Goal: Transaction & Acquisition: Purchase product/service

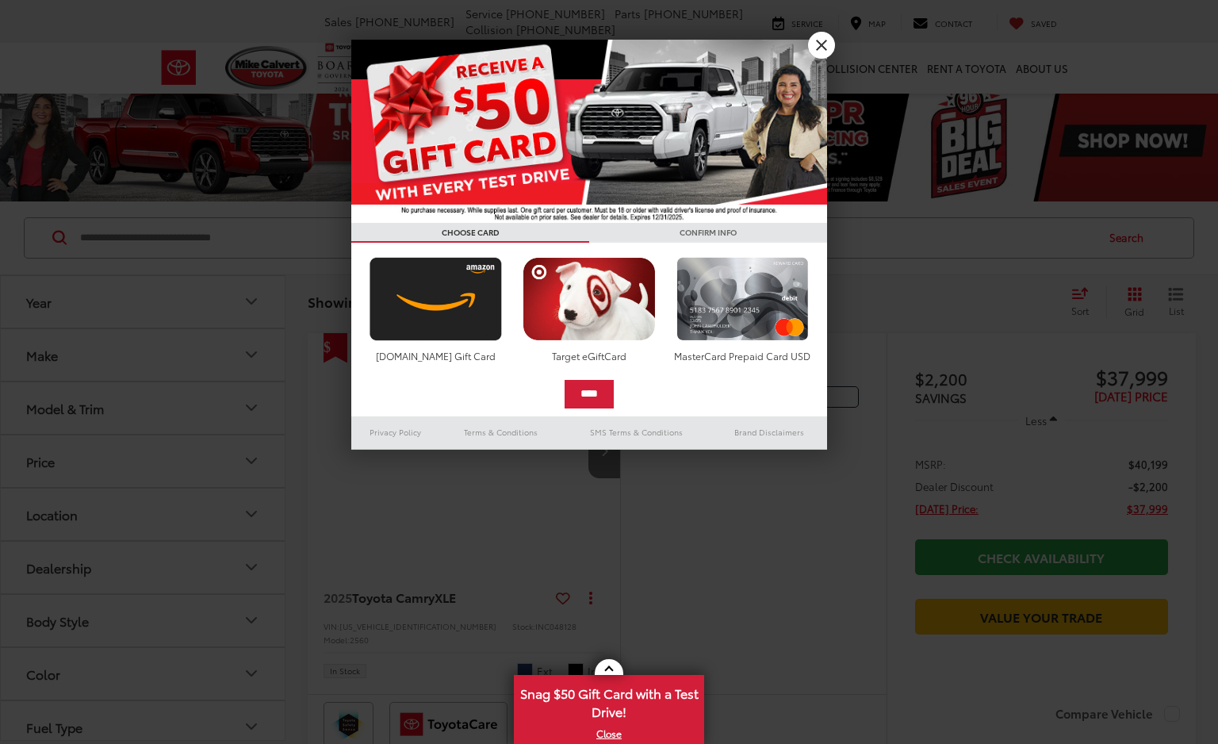
click at [260, 243] on div at bounding box center [609, 372] width 1218 height 744
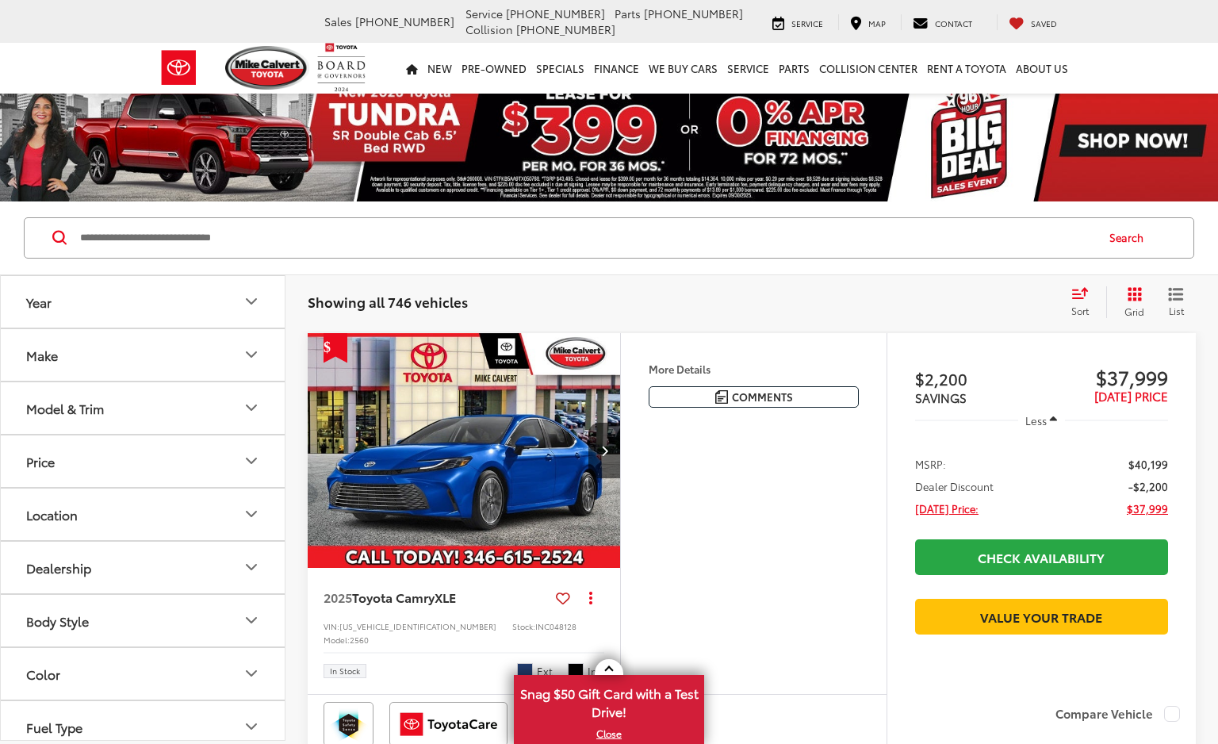
click at [259, 243] on input "Search by Make, Model, or Keyword" at bounding box center [587, 238] width 1016 height 38
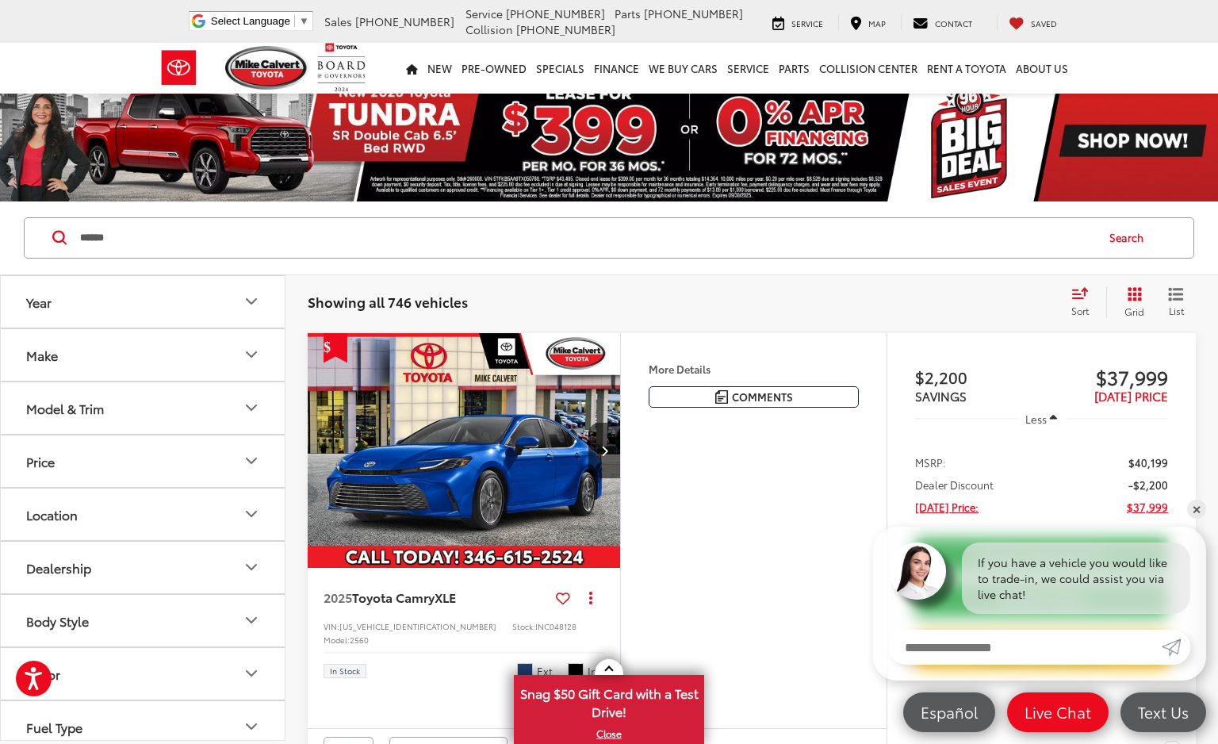
type input "******"
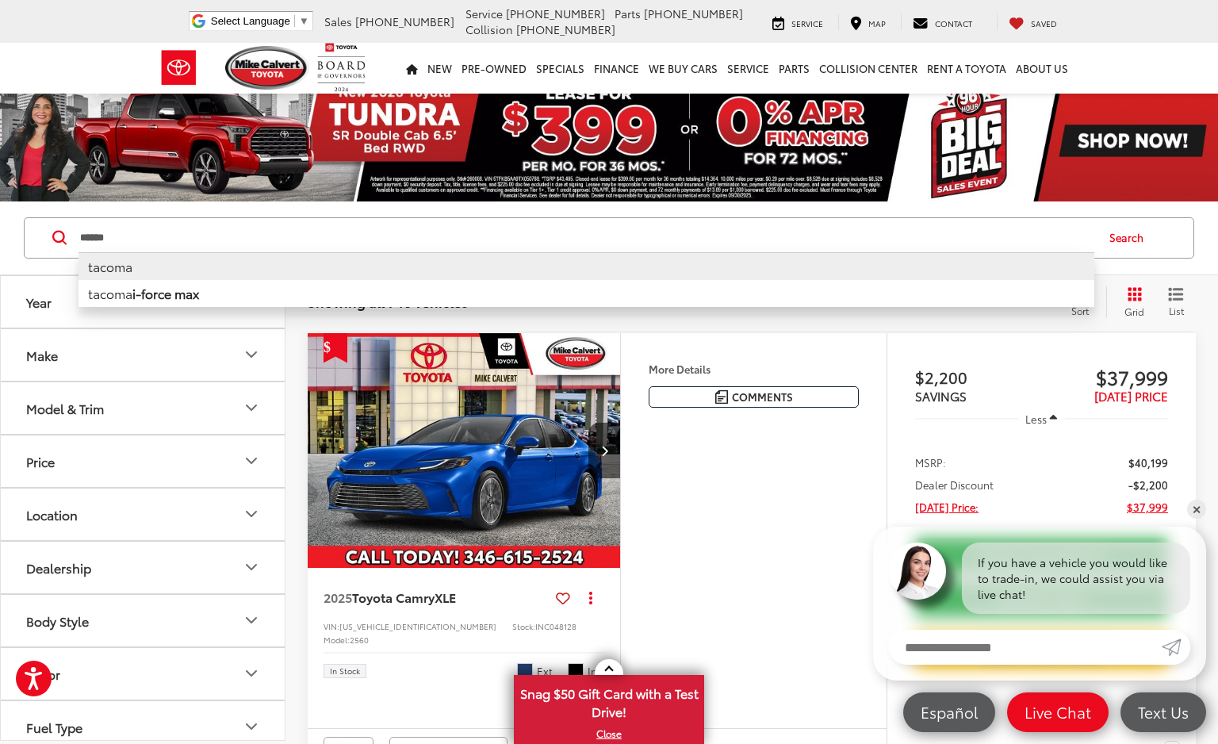
click at [230, 268] on li "tacoma" at bounding box center [587, 266] width 1016 height 28
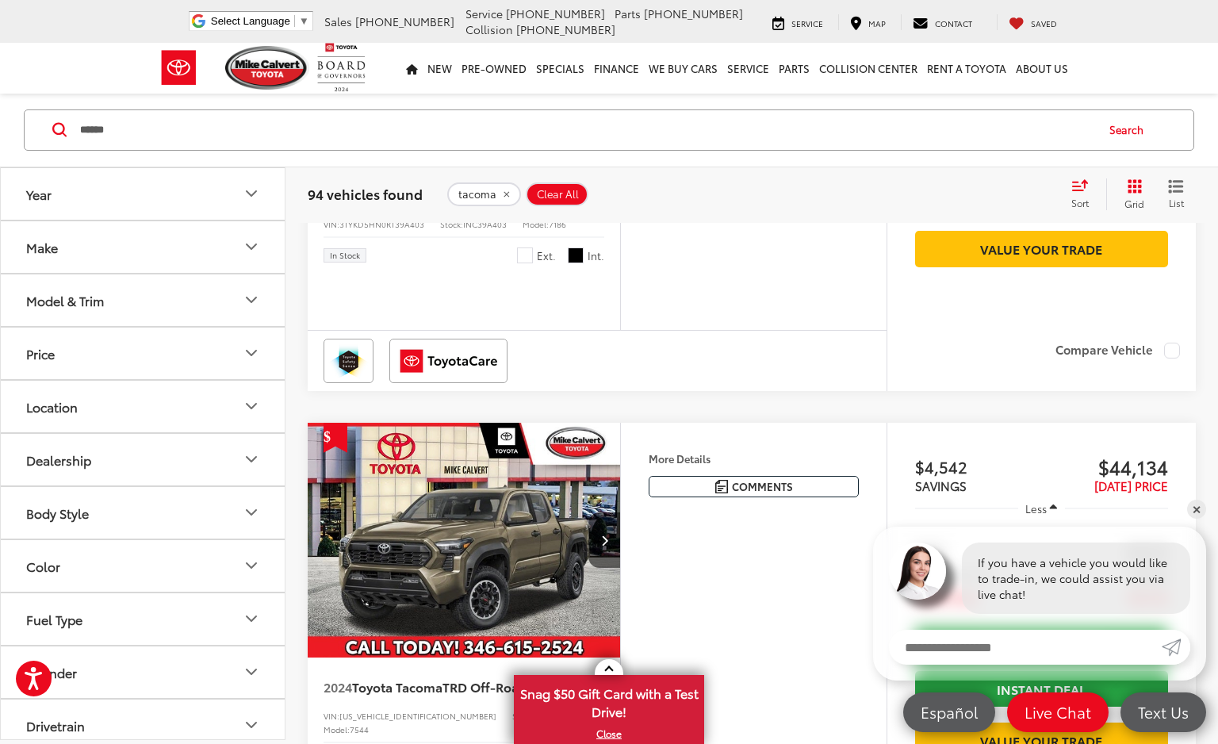
scroll to position [25, 0]
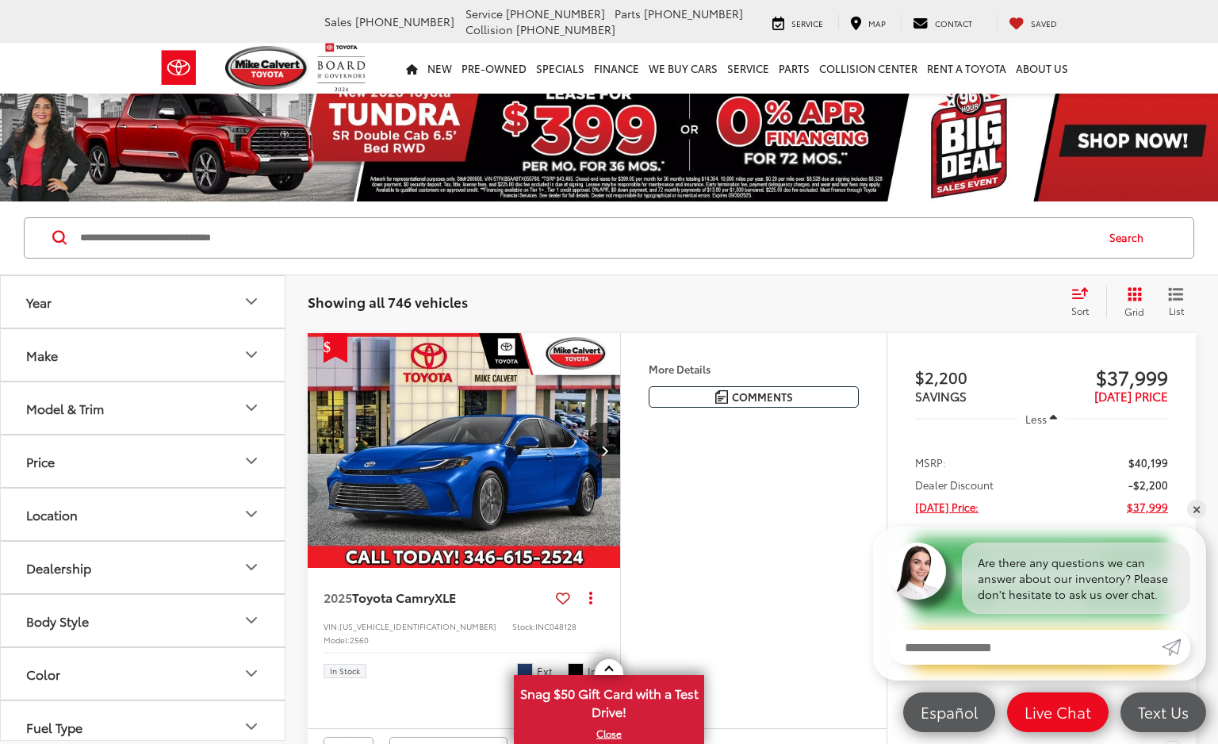
click at [201, 242] on input "Search by Make, Model, or Keyword" at bounding box center [587, 238] width 1016 height 38
type input "******"
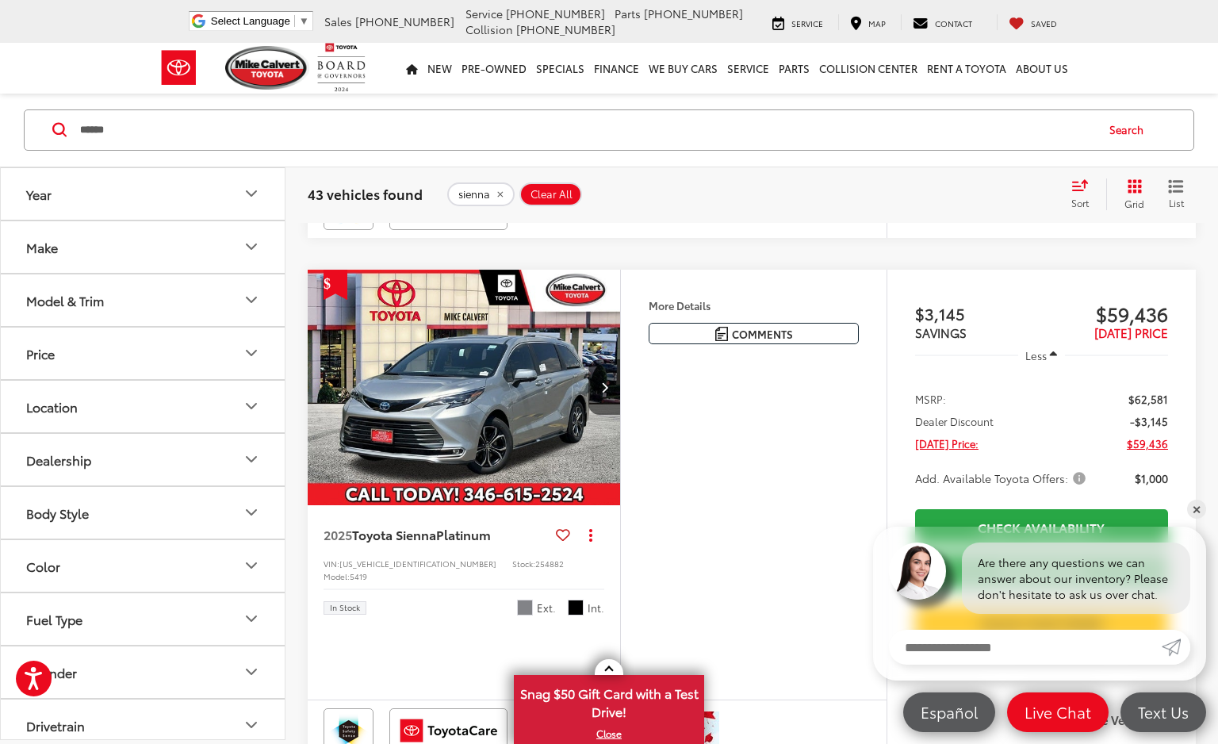
scroll to position [2154, 0]
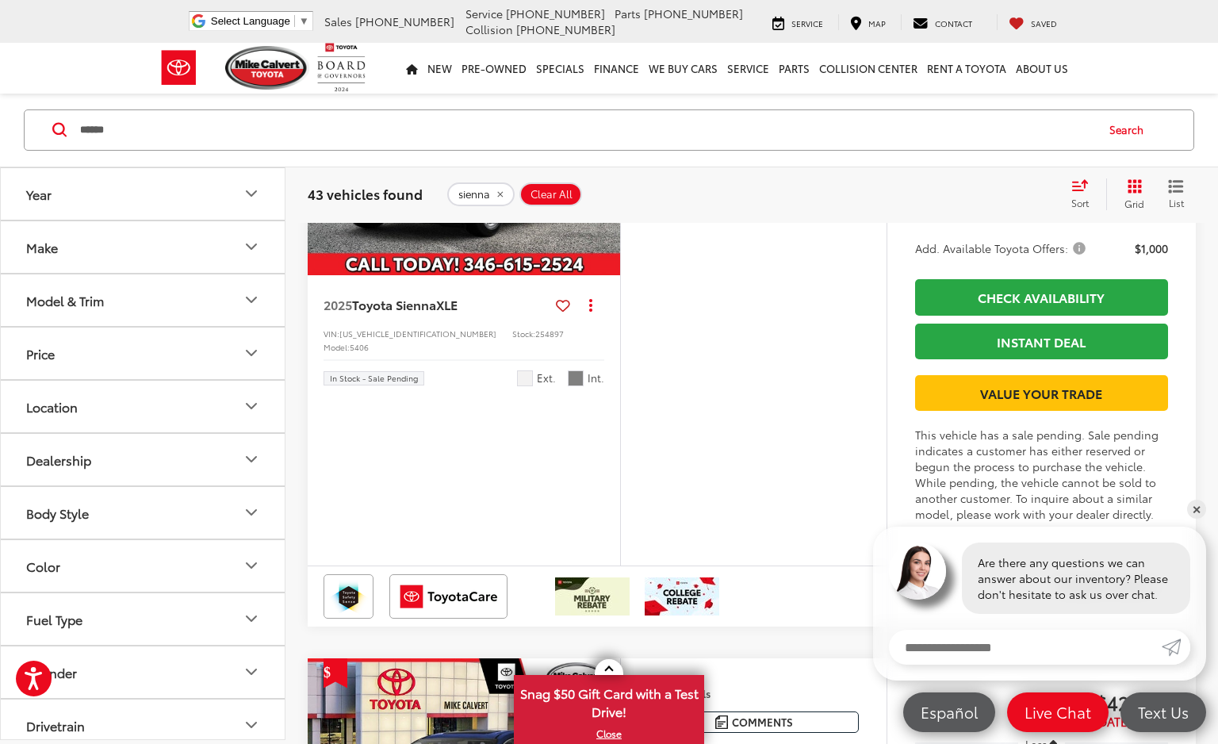
click at [798, 358] on div "2025 Toyota Sienna Platinum 7 Passenger Copy Link Share Print View Details VIN:…" at bounding box center [752, 313] width 888 height 6540
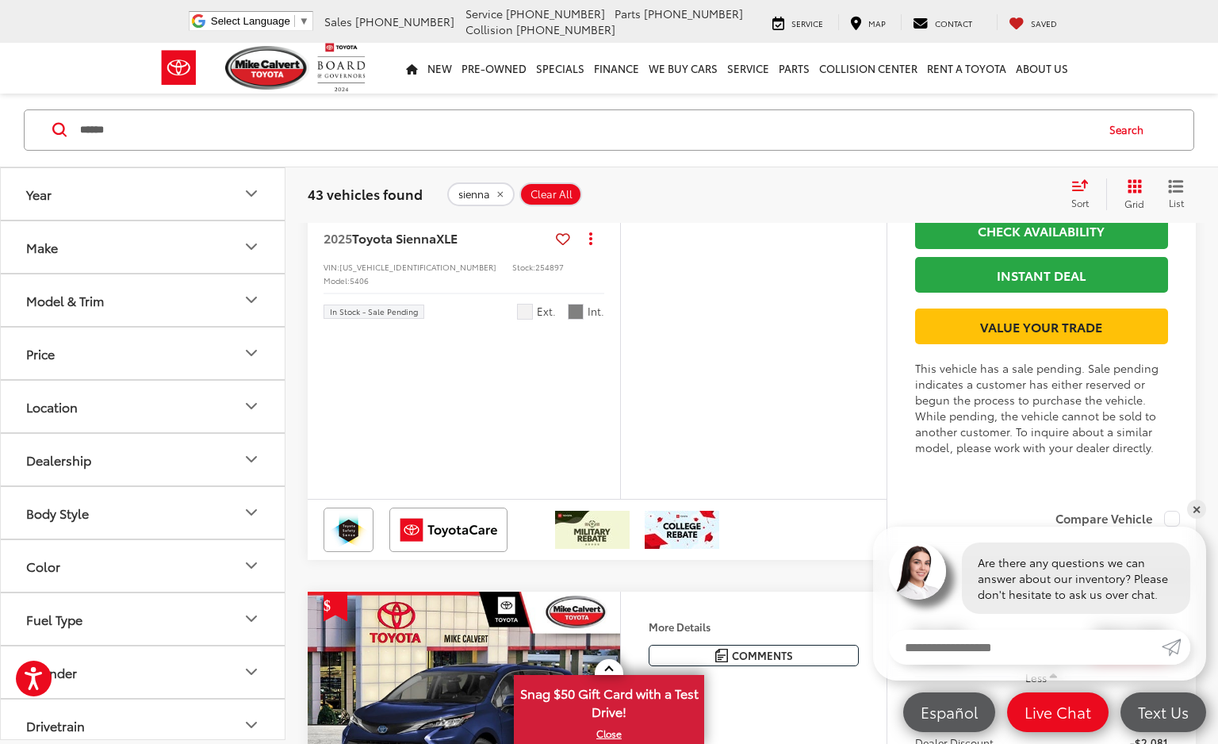
scroll to position [3356, 0]
click at [606, 97] on icon "Next image" at bounding box center [604, 91] width 7 height 11
click at [603, 97] on icon "Next image" at bounding box center [604, 91] width 7 height 11
click at [604, 97] on icon "Next image" at bounding box center [604, 91] width 7 height 11
click at [604, 119] on button "Next image" at bounding box center [604, 91] width 32 height 56
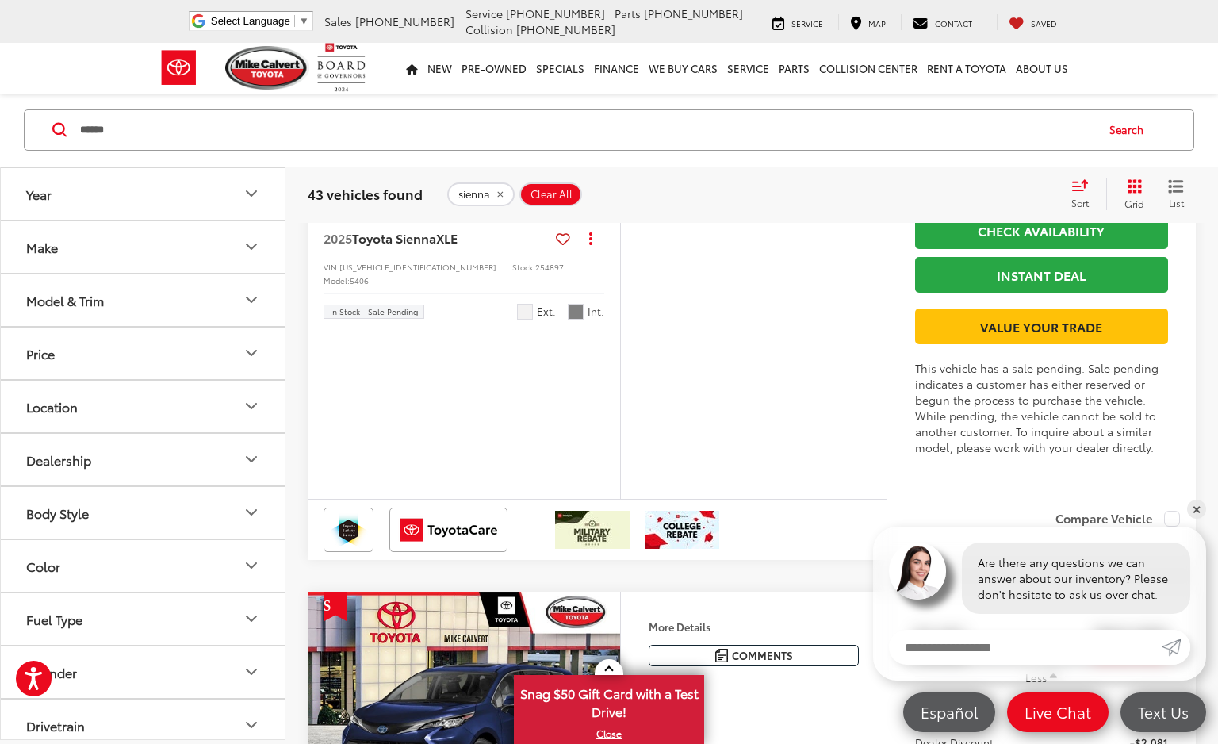
click at [613, 119] on button "Next image" at bounding box center [604, 91] width 32 height 56
click at [612, 210] on div "View More" at bounding box center [464, 92] width 315 height 236
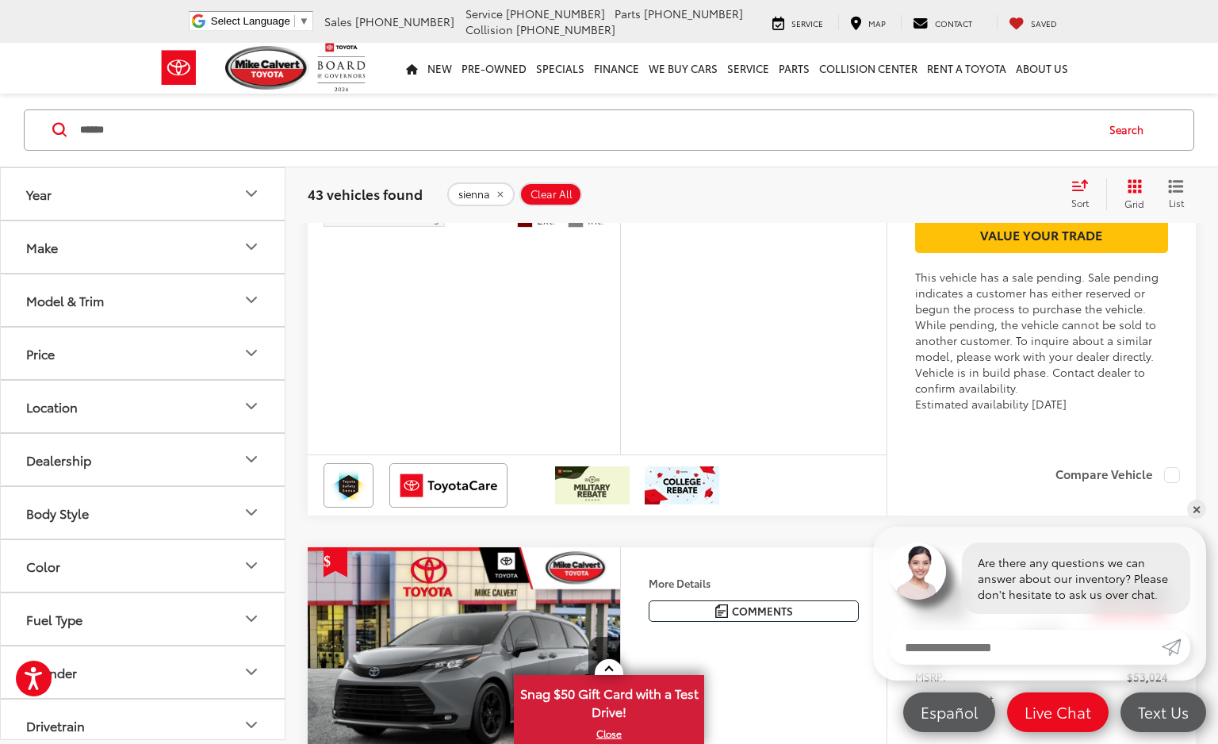
scroll to position [5085, 0]
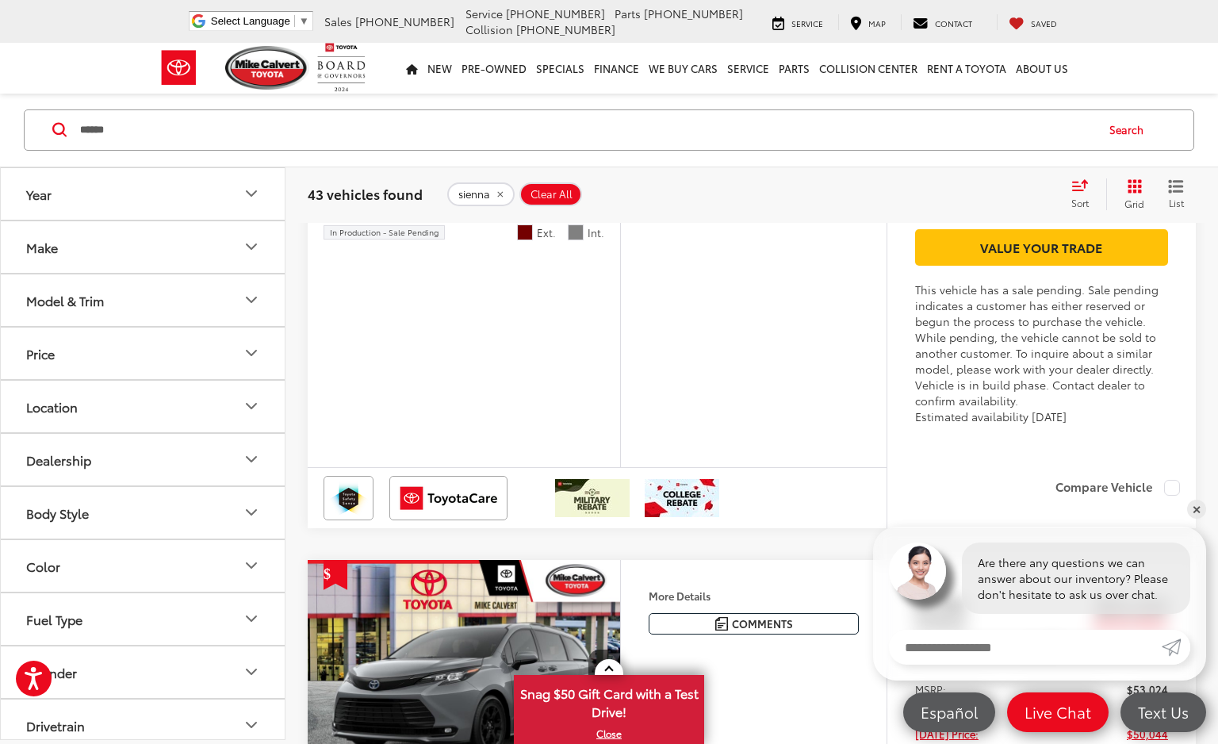
click at [609, 40] on button "Next image" at bounding box center [604, 12] width 32 height 56
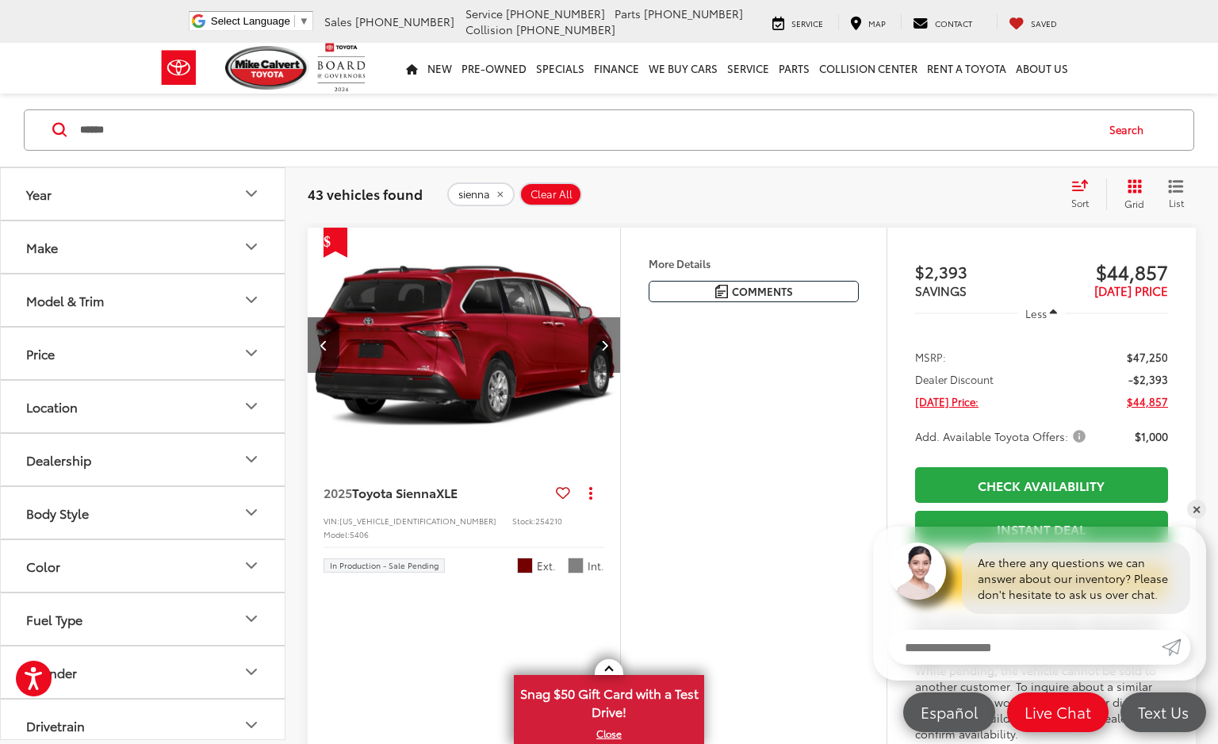
scroll to position [4644, 0]
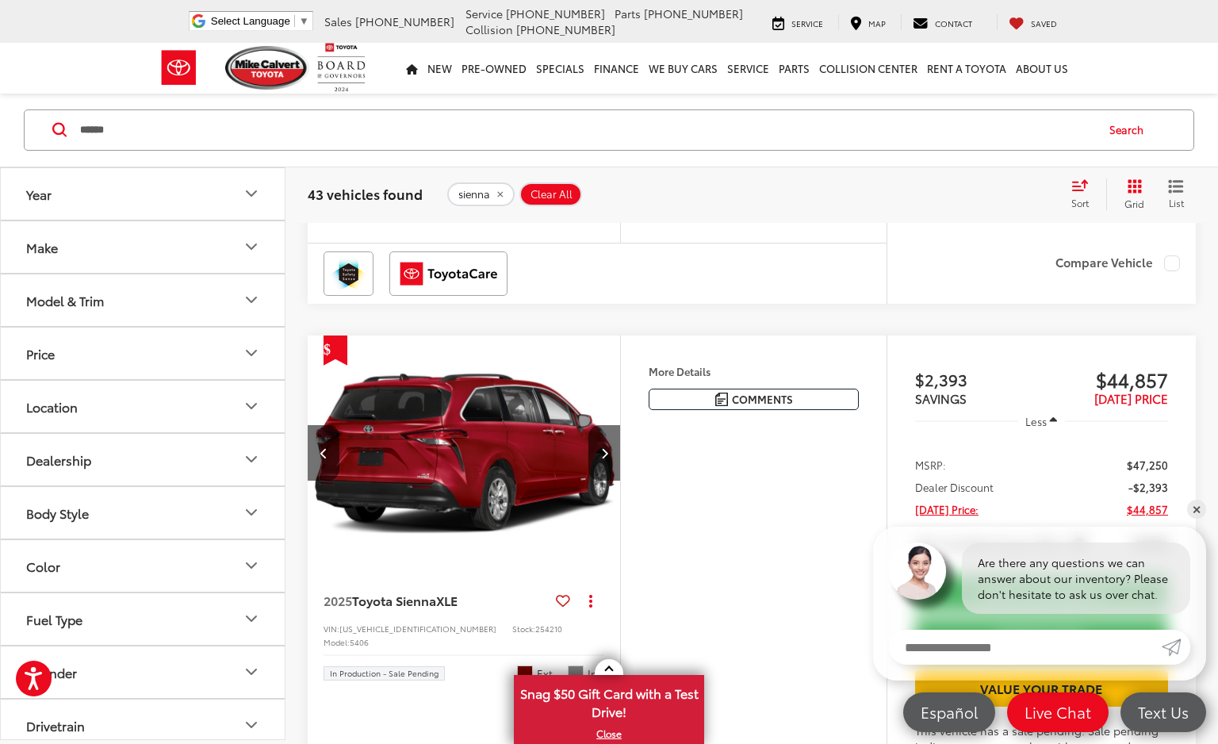
click at [765, 243] on div "Features 3rd Row Seating Android Auto Apple CarPlay Keyless Entry Automatic Hig…" at bounding box center [753, 16] width 266 height 451
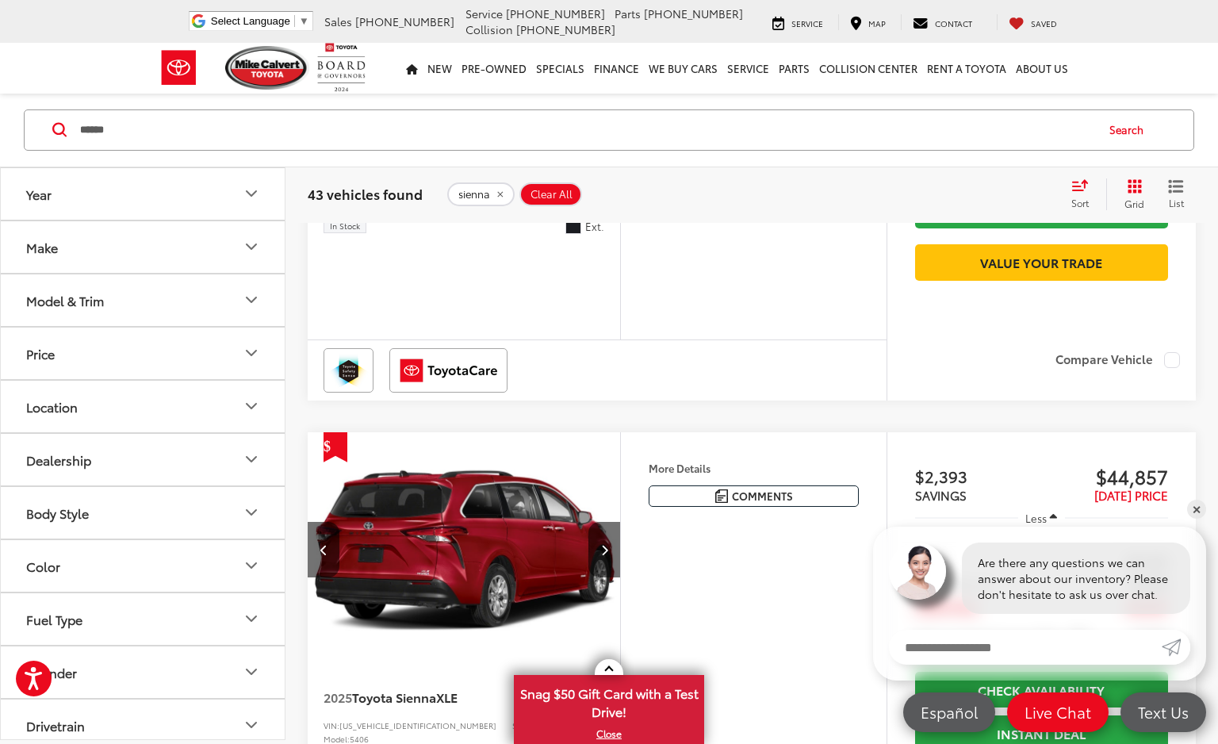
scroll to position [4546, 0]
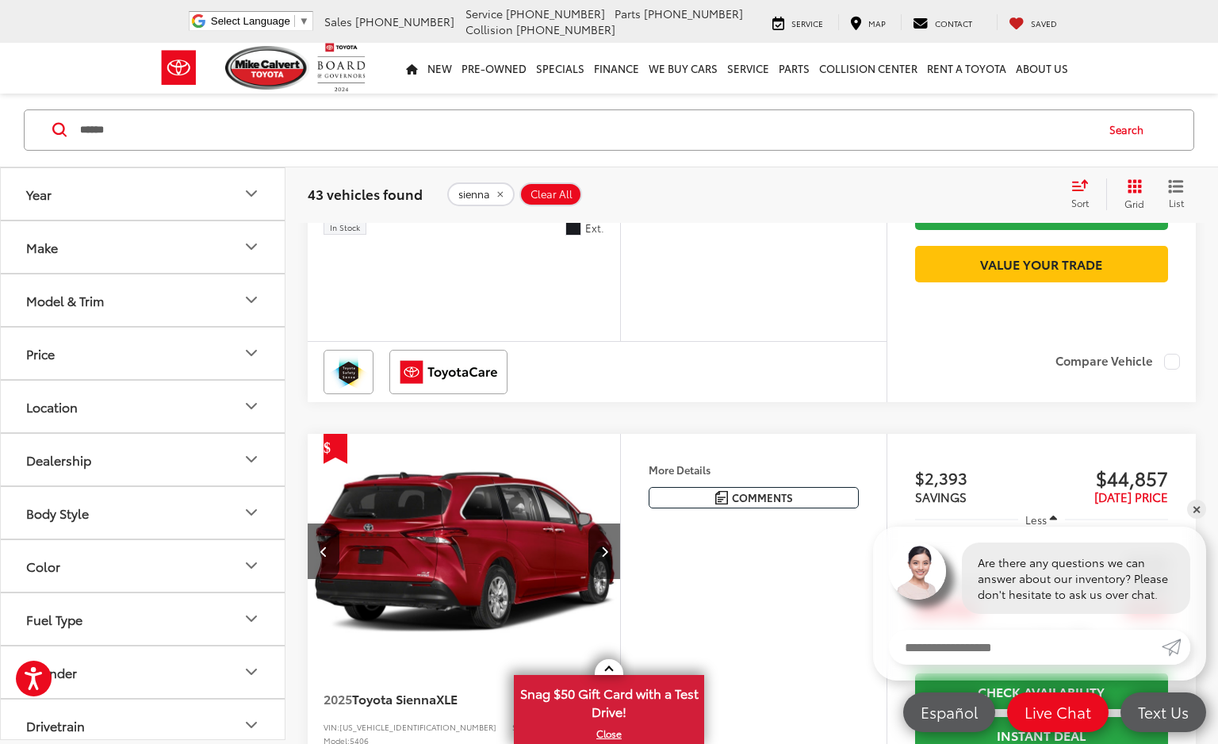
click at [609, 35] on button "Next image" at bounding box center [604, 7] width 32 height 56
click at [615, 35] on button "Next image" at bounding box center [604, 7] width 32 height 56
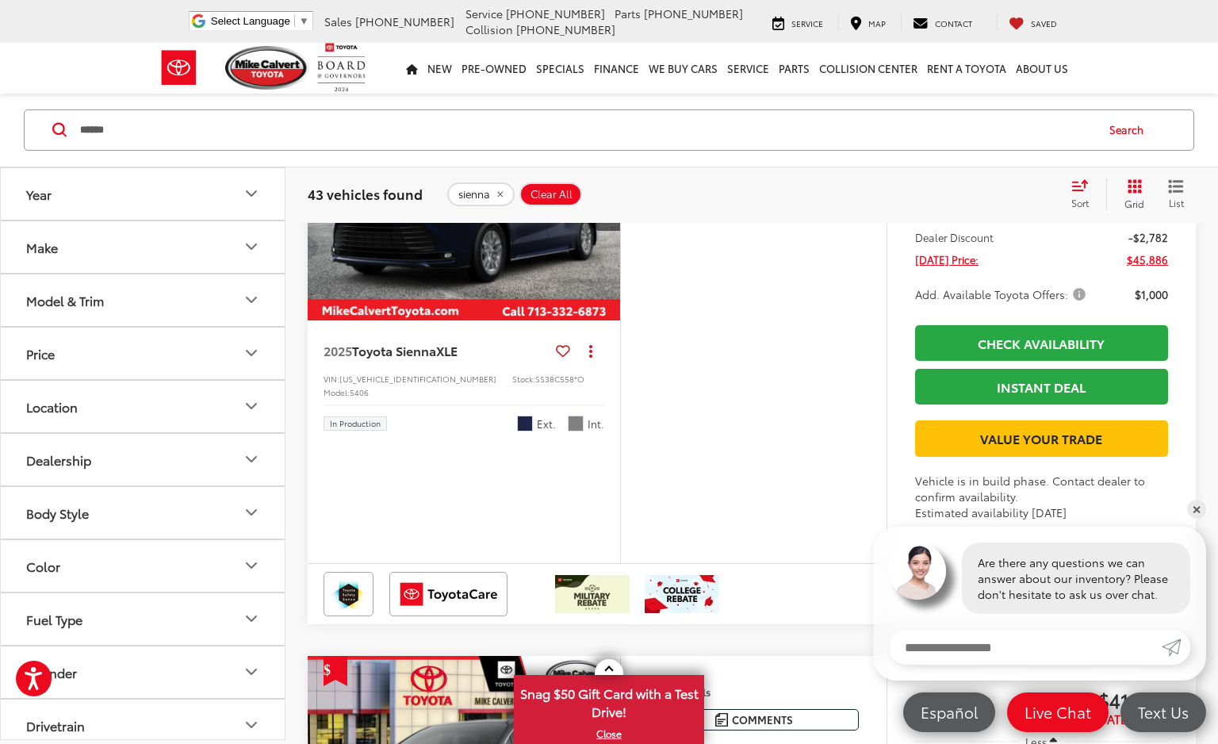
scroll to position [2882, 0]
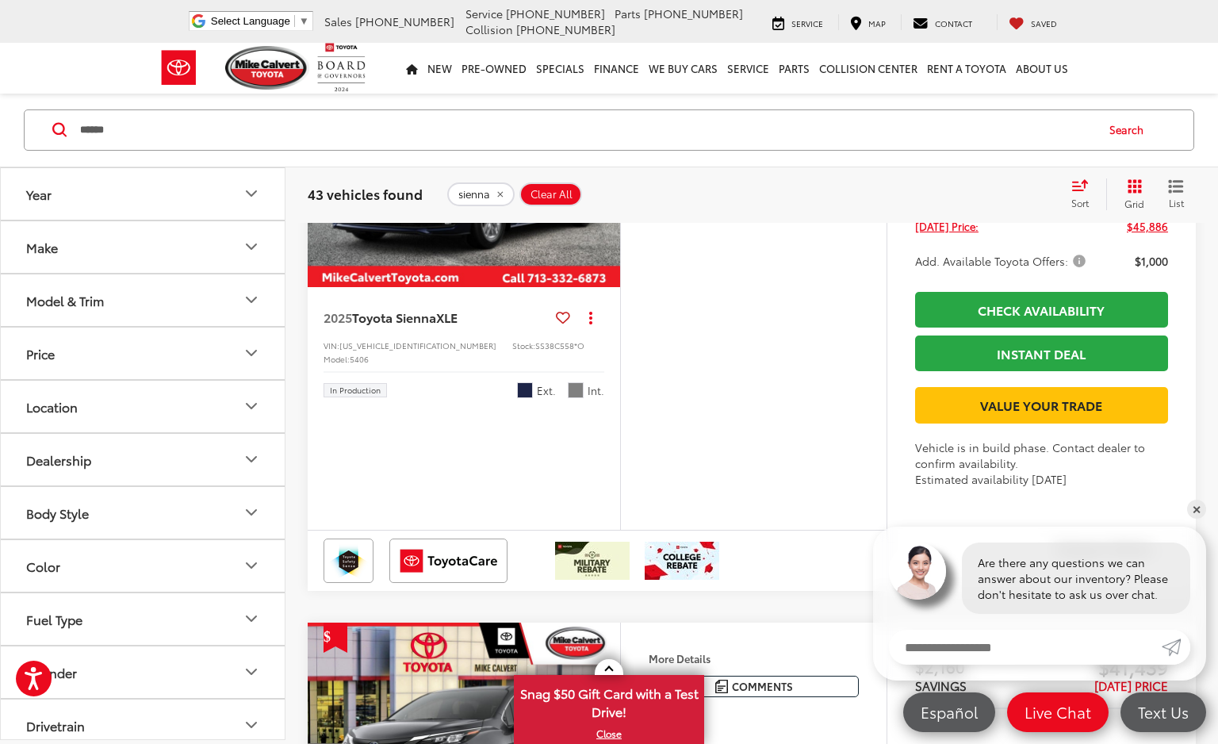
click at [609, 197] on button "Next image" at bounding box center [604, 170] width 32 height 56
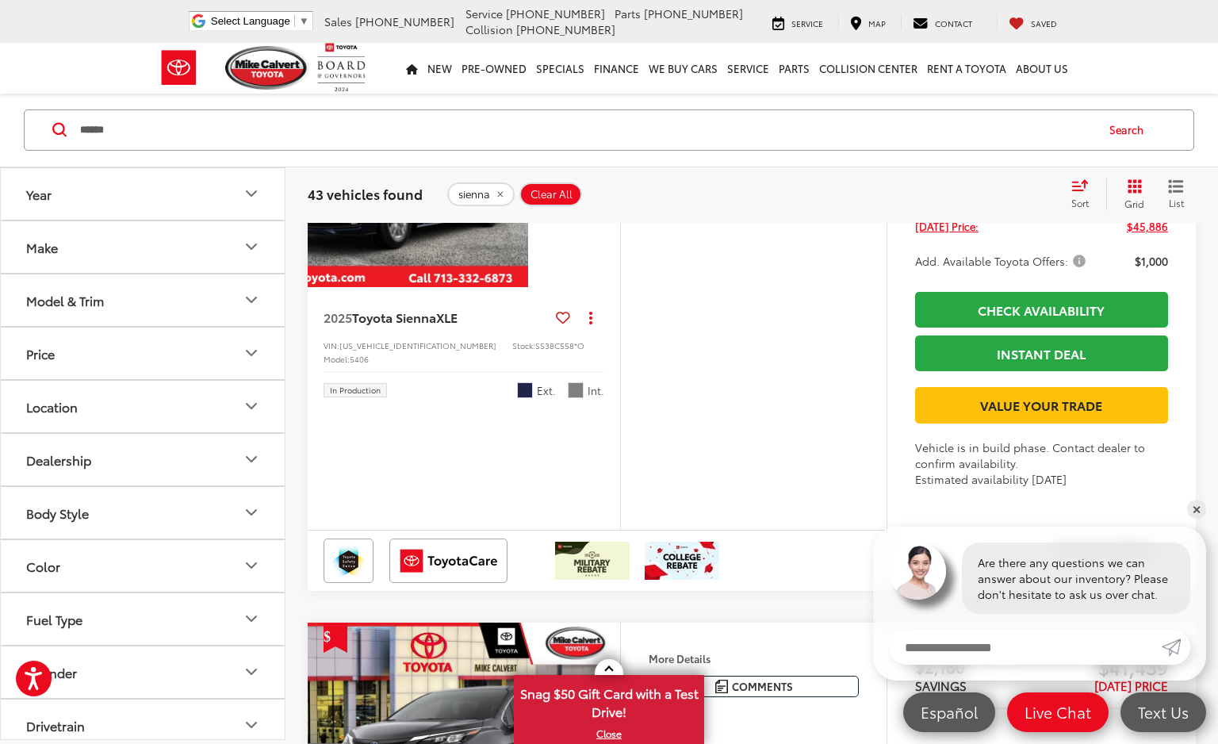
click at [613, 197] on button "Next image" at bounding box center [604, 170] width 32 height 56
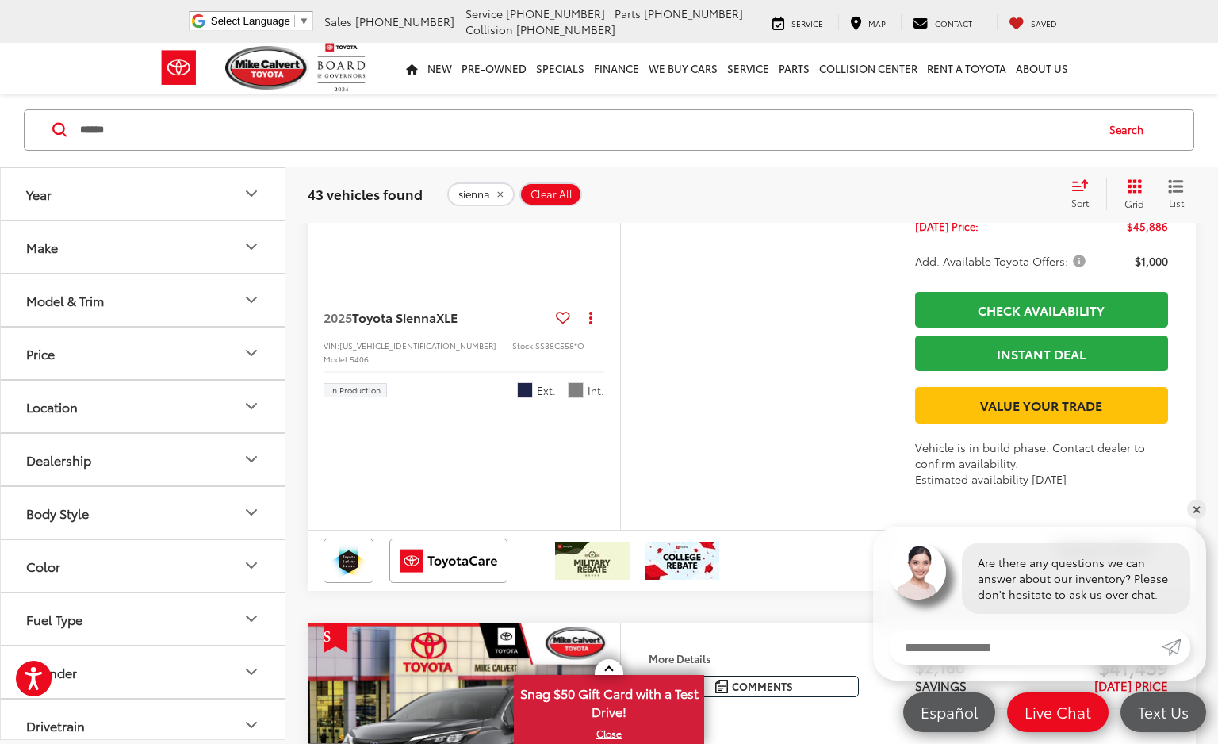
click at [614, 197] on button "Next image" at bounding box center [604, 170] width 32 height 56
click at [615, 197] on button "Next image" at bounding box center [604, 170] width 32 height 56
click at [607, 175] on icon "Next image" at bounding box center [604, 169] width 7 height 11
click at [615, 197] on button "Next image" at bounding box center [604, 170] width 32 height 56
click at [612, 197] on button "Next image" at bounding box center [604, 170] width 32 height 56
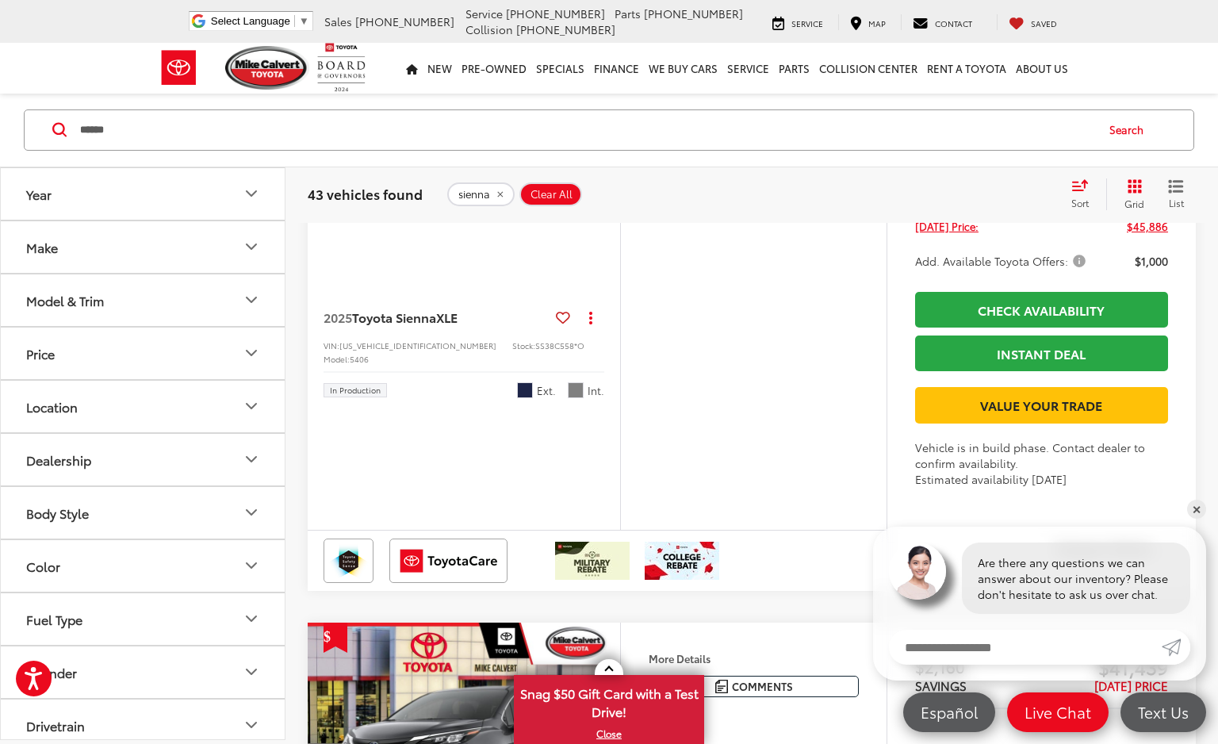
click at [618, 197] on button "Next image" at bounding box center [604, 170] width 32 height 56
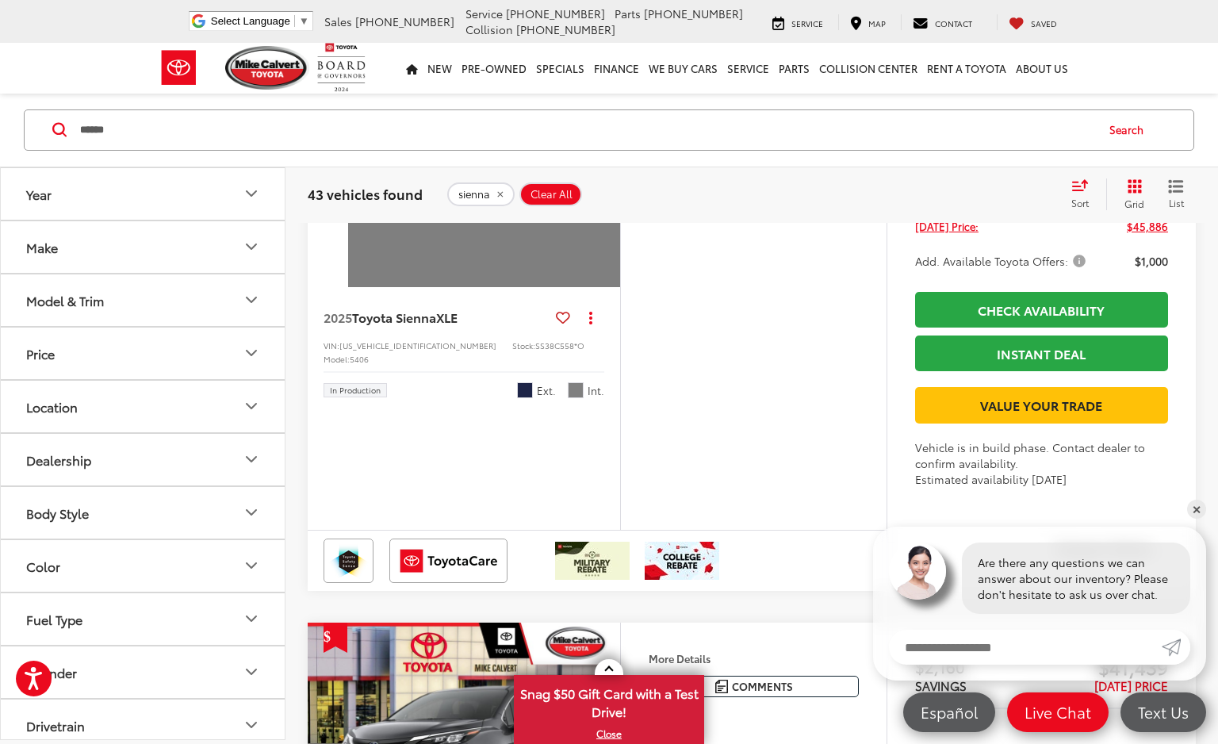
click at [616, 289] on div "View More" at bounding box center [505, 170] width 315 height 236
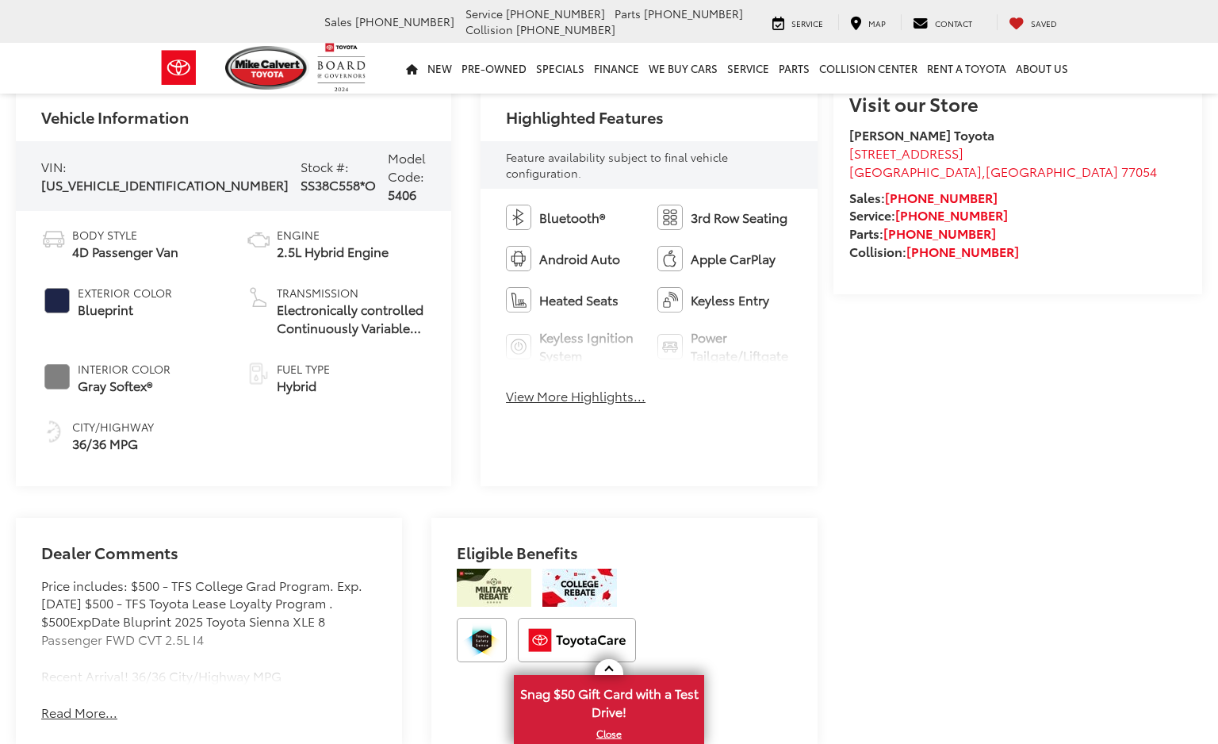
click at [803, 141] on div "Highlighted Features" at bounding box center [649, 111] width 337 height 59
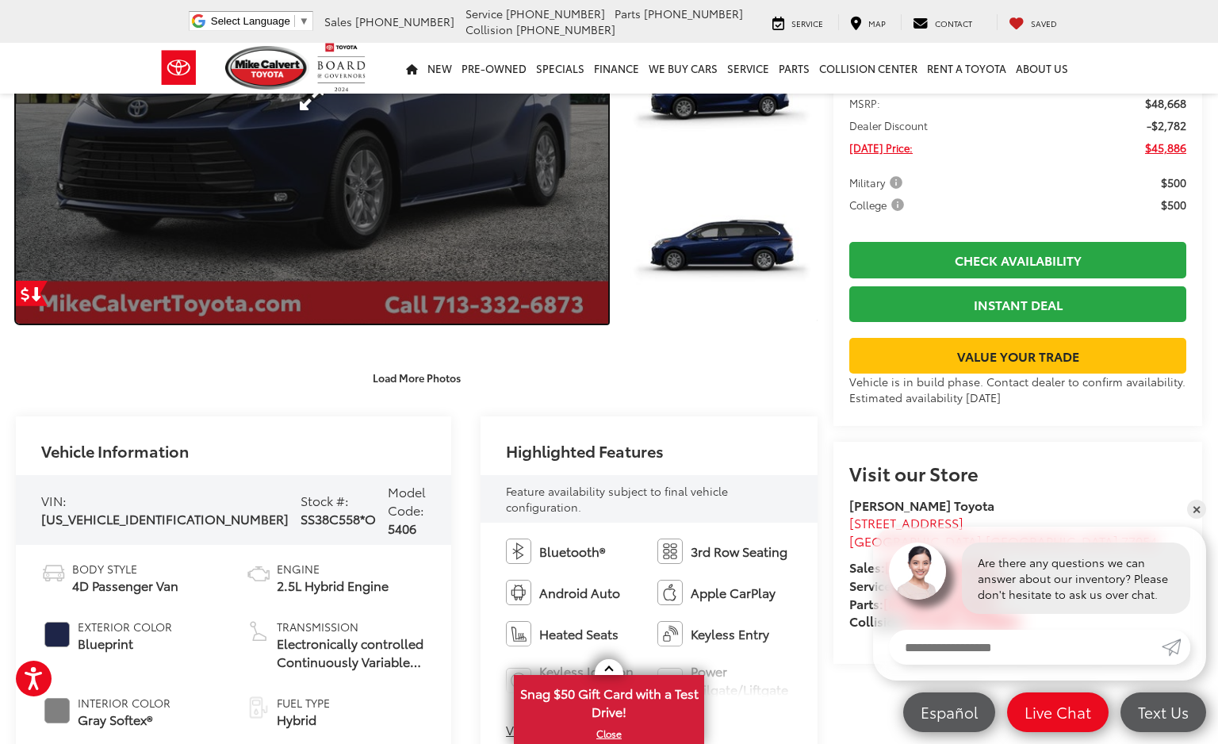
click at [546, 260] on link "Expand Photo 0" at bounding box center [312, 99] width 592 height 450
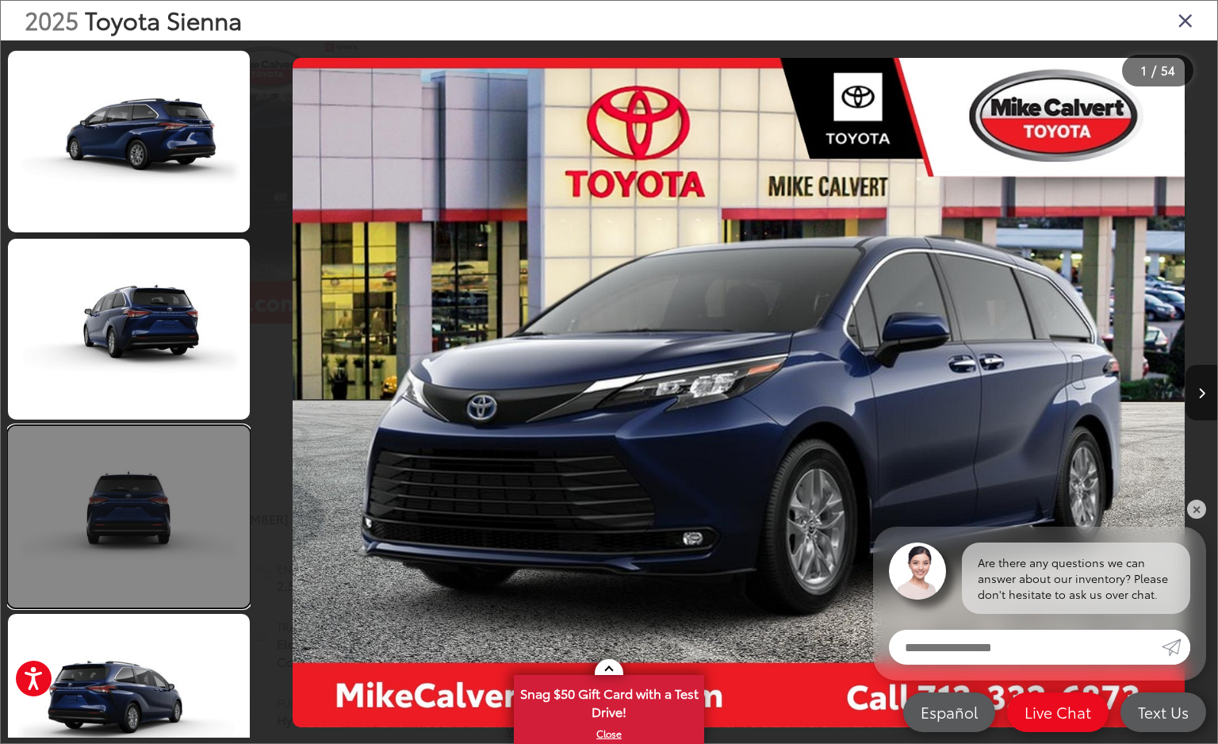
click at [116, 479] on link at bounding box center [129, 517] width 242 height 182
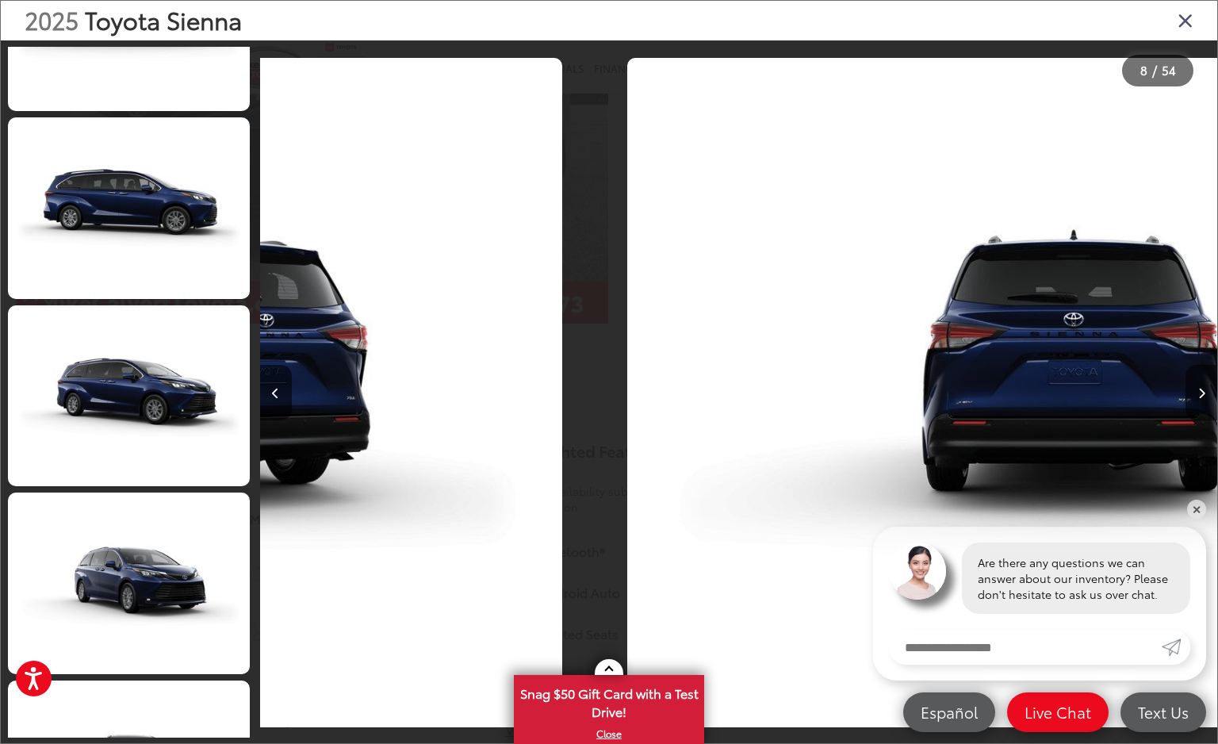
scroll to position [2286, 0]
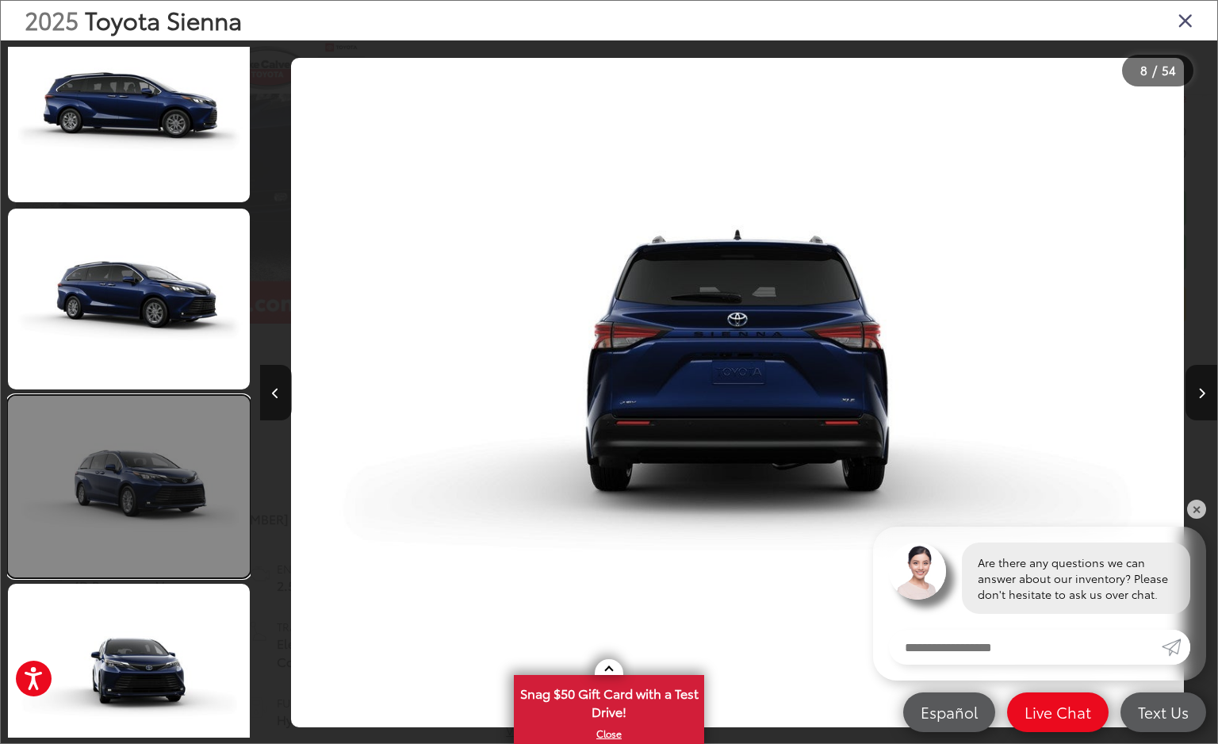
click at [109, 554] on link at bounding box center [129, 487] width 242 height 182
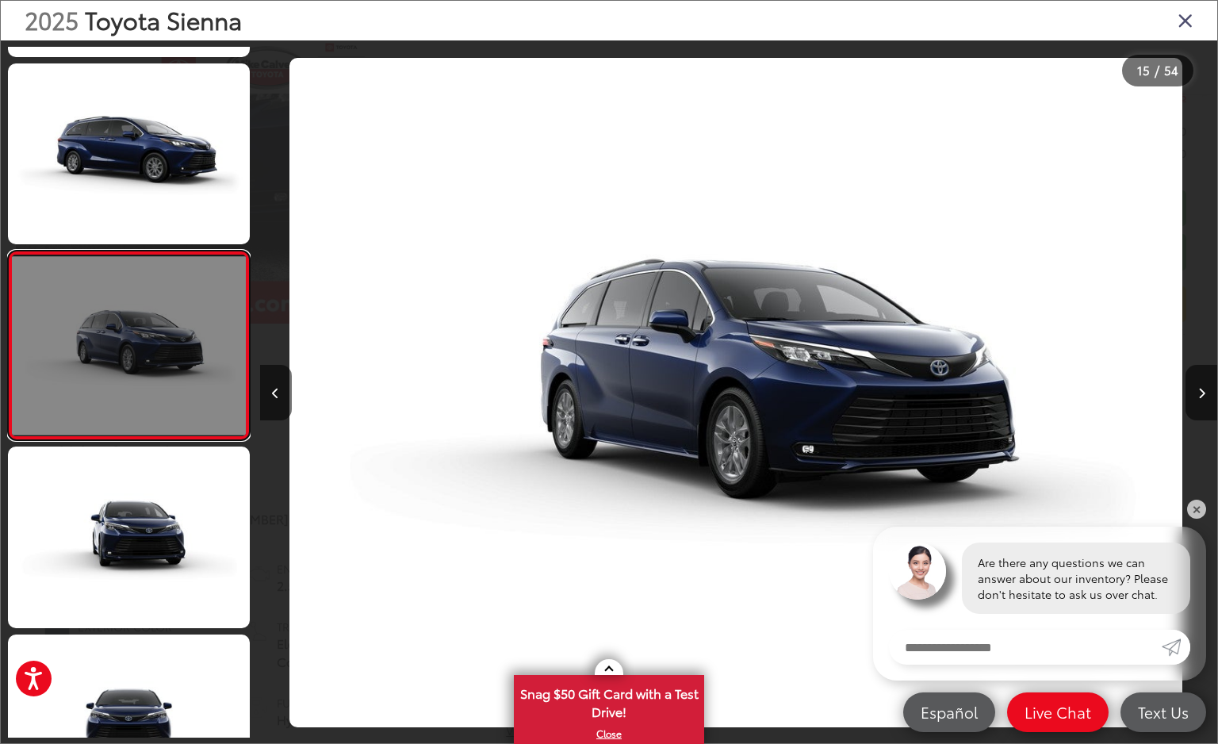
scroll to position [0, 13407]
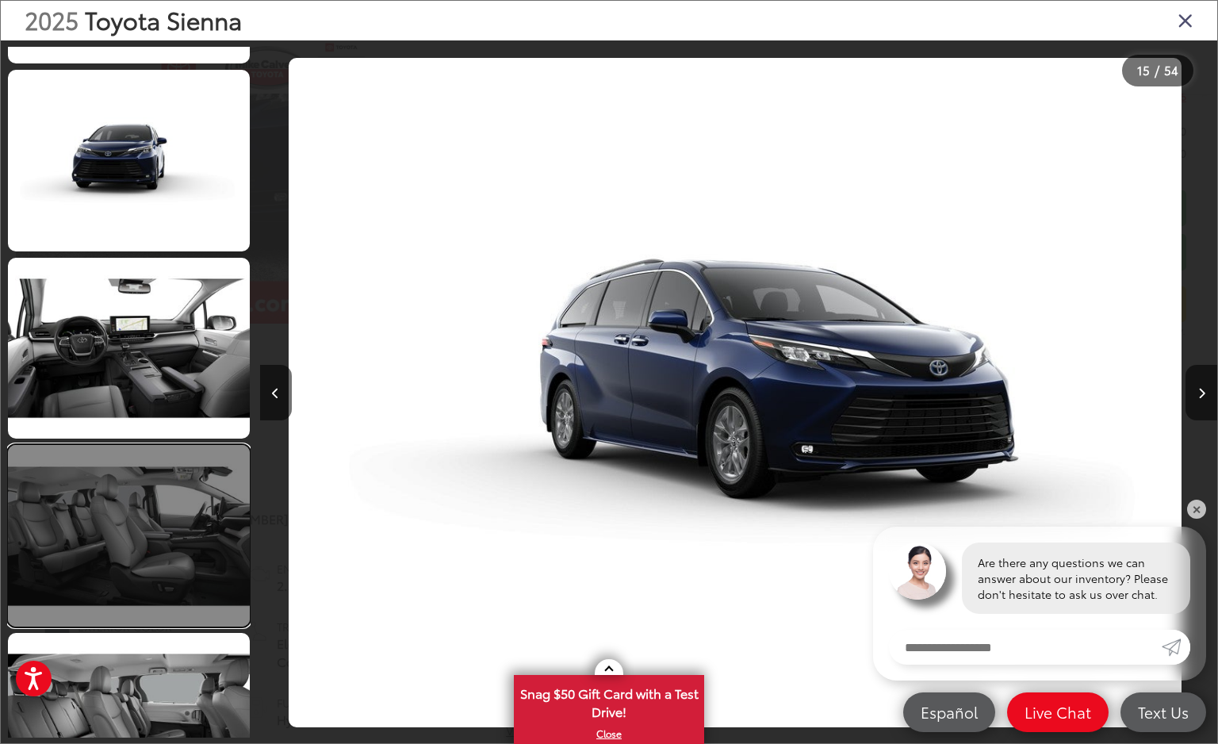
click at [95, 489] on link at bounding box center [129, 536] width 242 height 182
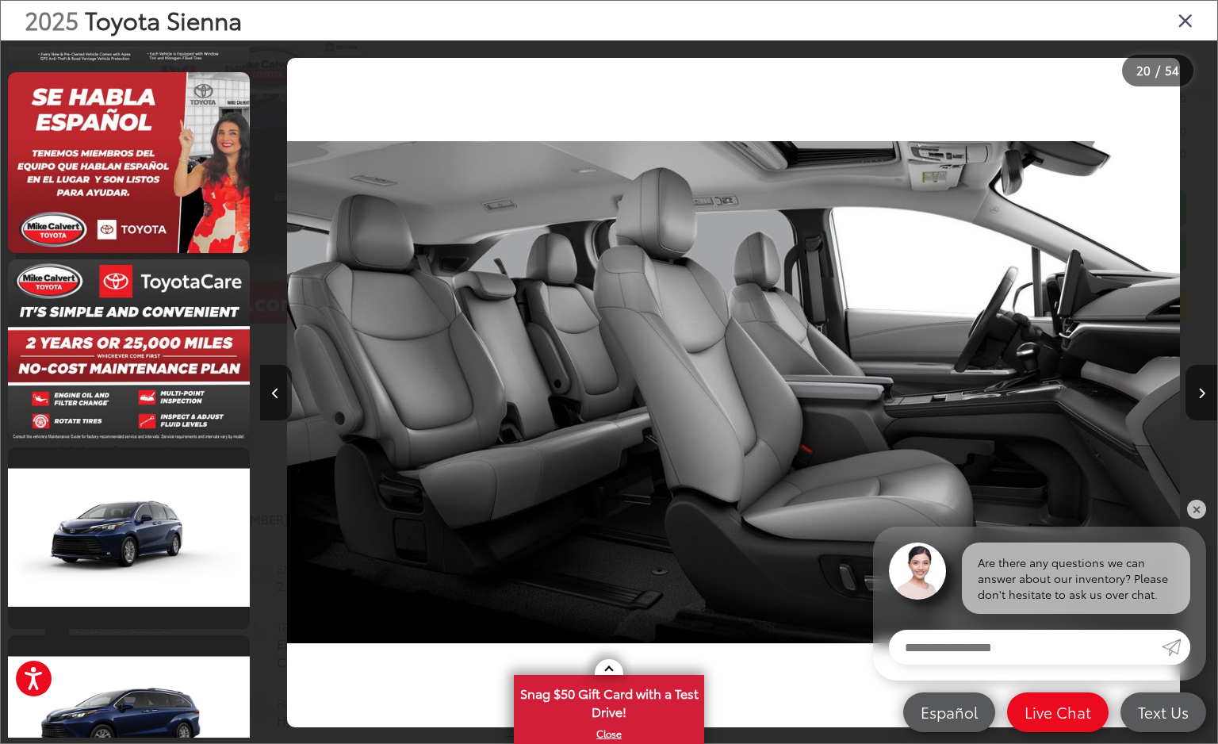
scroll to position [5613, 0]
